Goal: Check status: Check status

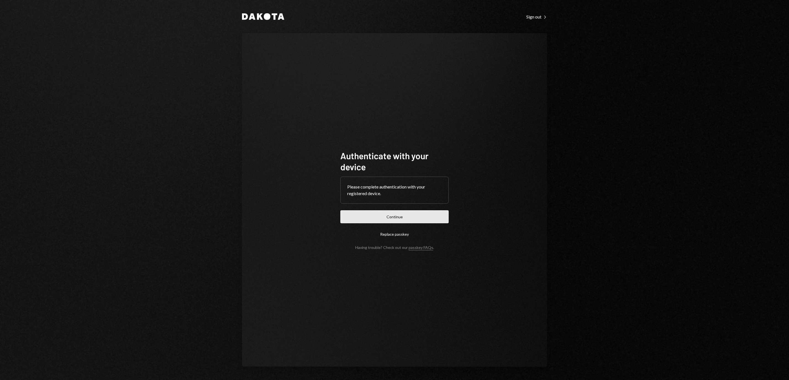
click at [429, 221] on button "Continue" at bounding box center [394, 217] width 108 height 13
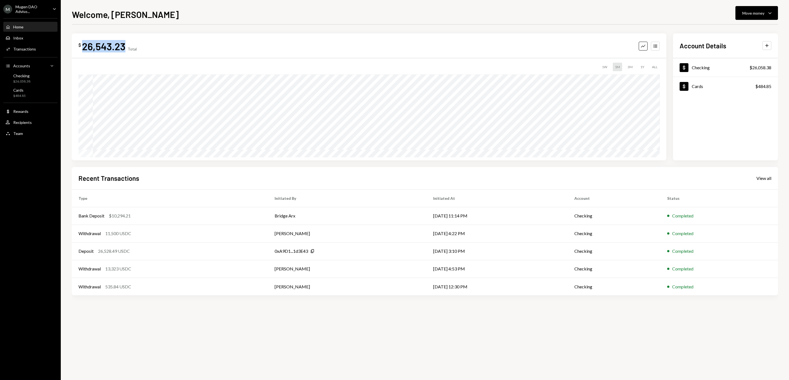
drag, startPoint x: 125, startPoint y: 47, endPoint x: 84, endPoint y: 43, distance: 41.3
click at [84, 43] on div "26,543.23" at bounding box center [103, 46] width 43 height 12
copy div "26,543.23"
click at [771, 178] on div "View all" at bounding box center [763, 179] width 15 height 6
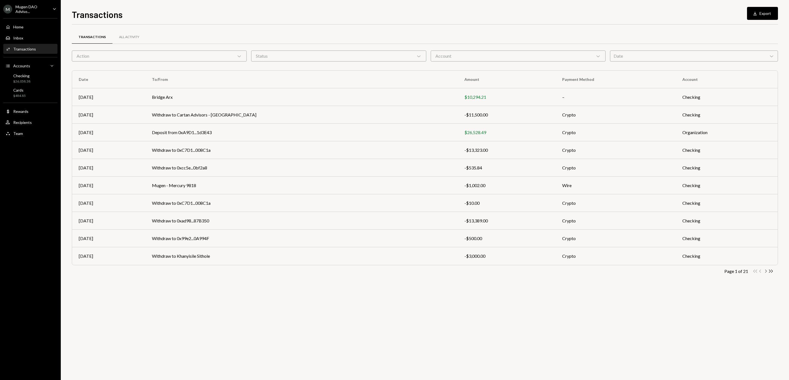
click at [766, 271] on icon "Chevron Right" at bounding box center [765, 271] width 5 height 5
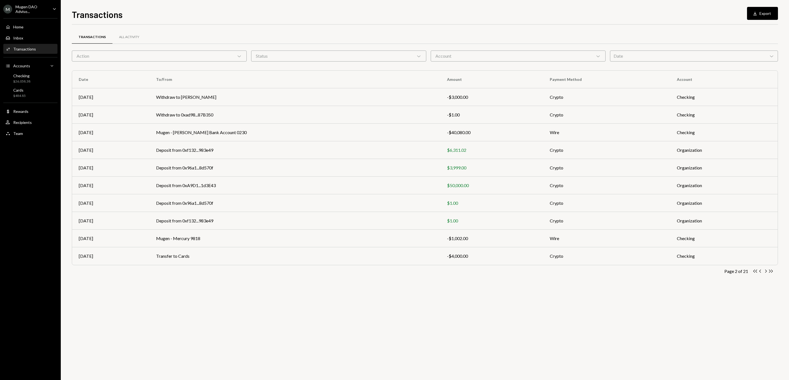
click at [766, 271] on icon "Chevron Right" at bounding box center [765, 271] width 5 height 5
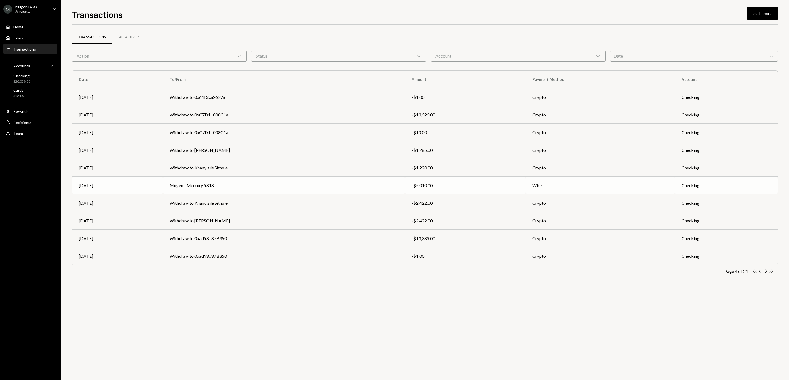
click at [368, 183] on td "Mugen - Mercury 9818" at bounding box center [284, 186] width 242 height 18
